Goal: Transaction & Acquisition: Purchase product/service

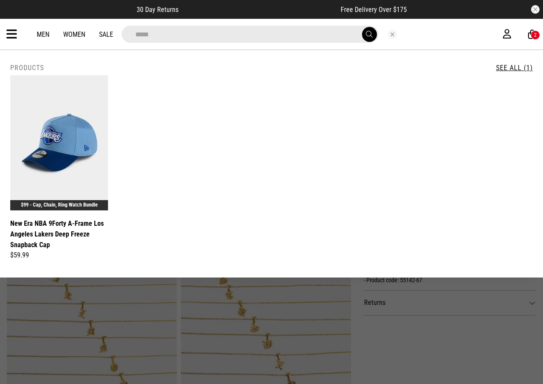
drag, startPoint x: 0, startPoint y: 0, endPoint x: 12, endPoint y: 34, distance: 35.7
click at [12, 34] on icon at bounding box center [11, 34] width 11 height 14
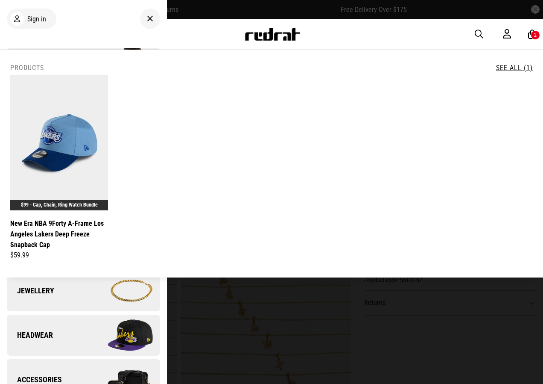
click at [272, 365] on div at bounding box center [271, 192] width 543 height 384
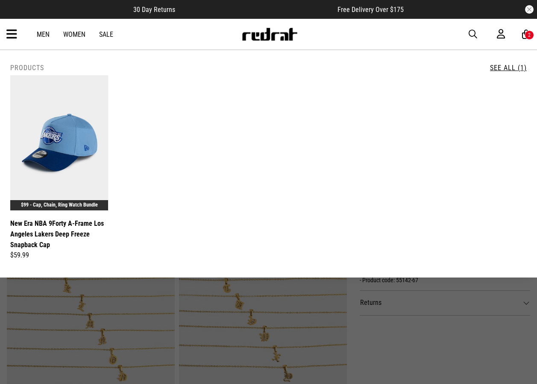
drag, startPoint x: 9, startPoint y: 35, endPoint x: 20, endPoint y: 58, distance: 25.6
click at [9, 35] on icon at bounding box center [11, 34] width 11 height 14
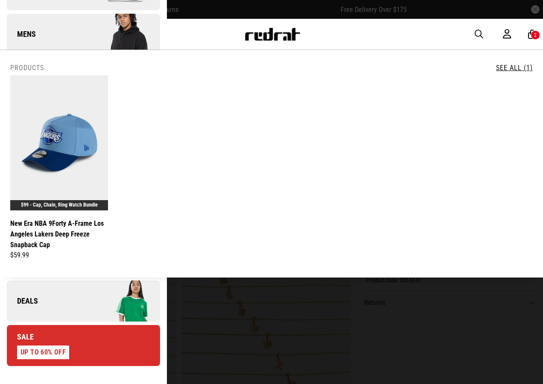
scroll to position [128, 0]
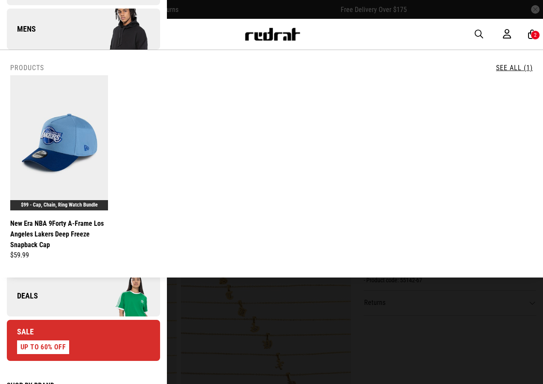
click at [62, 301] on link "Deals" at bounding box center [83, 295] width 153 height 41
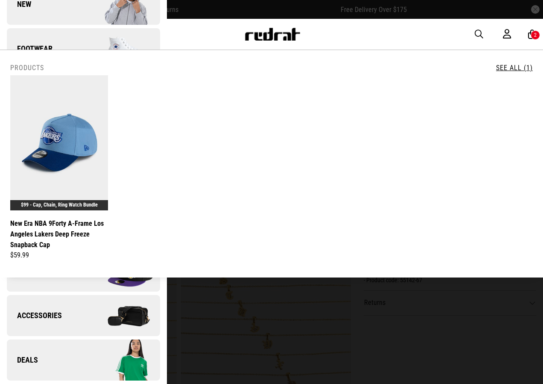
scroll to position [0, 0]
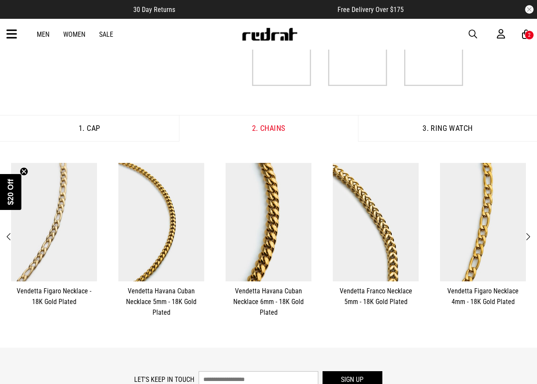
click at [527, 235] on span "Next" at bounding box center [528, 236] width 6 height 10
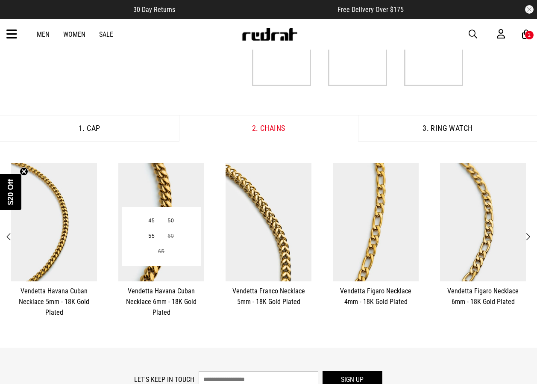
click at [187, 201] on img at bounding box center [161, 222] width 86 height 118
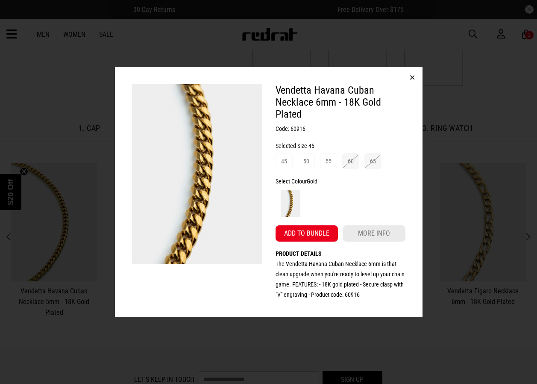
click at [412, 76] on button "button" at bounding box center [412, 77] width 20 height 20
